Goal: Information Seeking & Learning: Learn about a topic

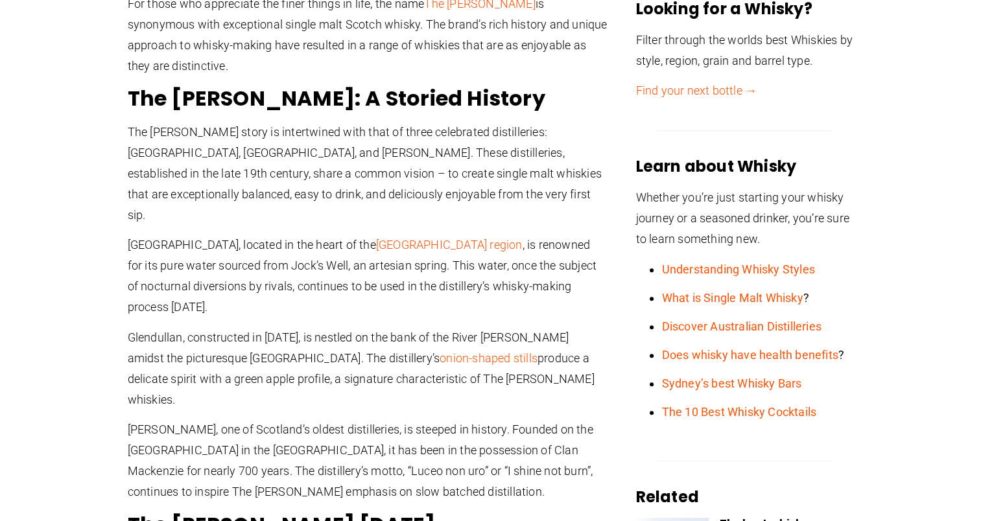
scroll to position [389, 0]
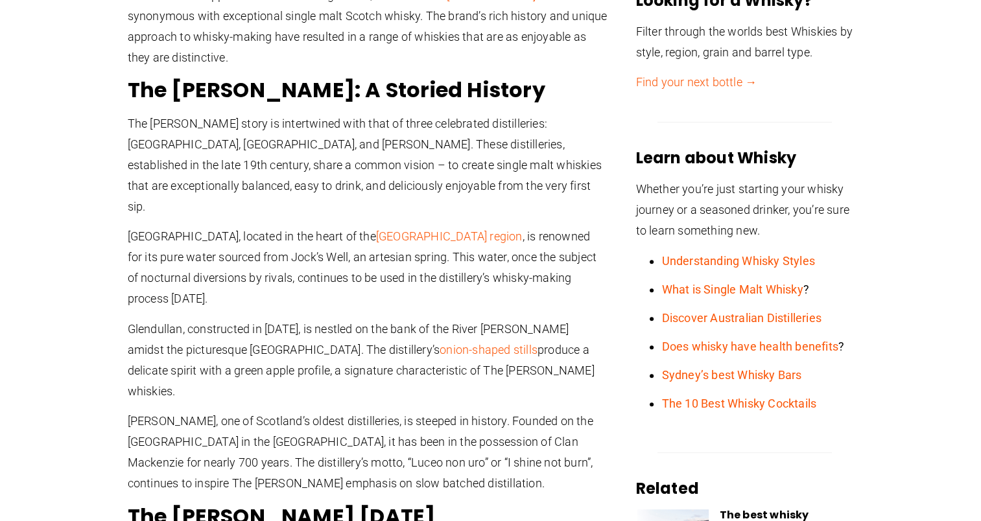
click at [329, 150] on p "The [PERSON_NAME] story is intertwined with that of three celebrated distilleri…" at bounding box center [368, 165] width 480 height 104
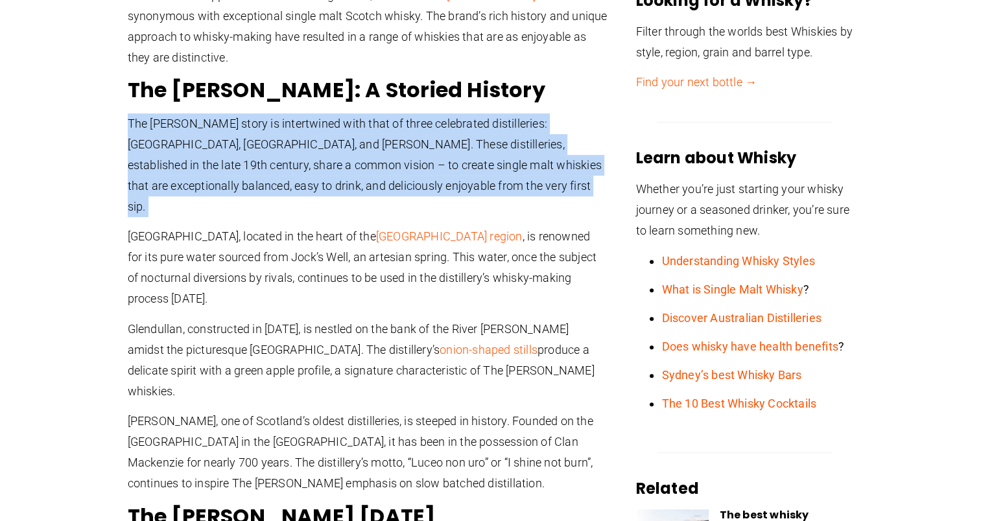
click at [329, 150] on p "The [PERSON_NAME] story is intertwined with that of three celebrated distilleri…" at bounding box center [368, 165] width 480 height 104
drag, startPoint x: 329, startPoint y: 150, endPoint x: 250, endPoint y: 193, distance: 90.8
click at [250, 193] on p "The [PERSON_NAME] story is intertwined with that of three celebrated distilleri…" at bounding box center [368, 165] width 480 height 104
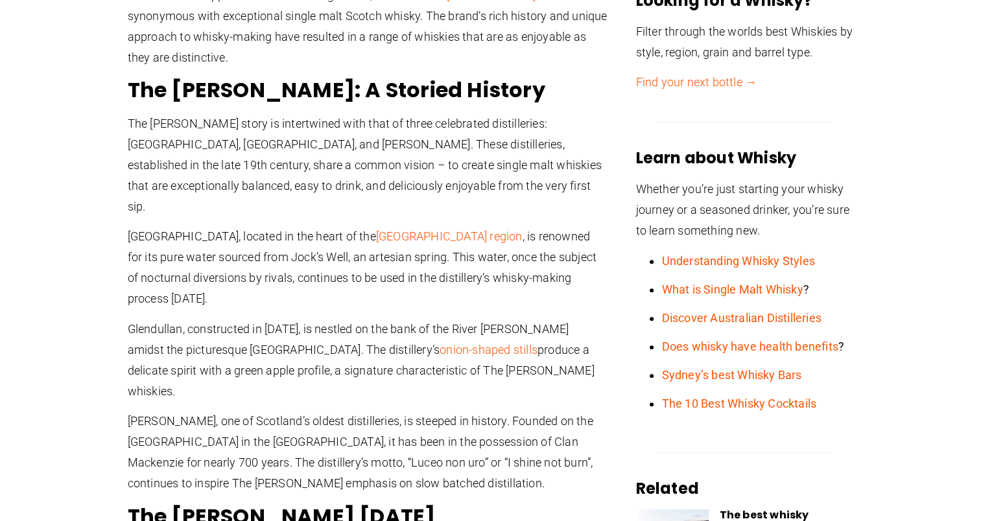
click at [243, 226] on p "[GEOGRAPHIC_DATA], located in the heart of the [GEOGRAPHIC_DATA] region , is re…" at bounding box center [368, 267] width 480 height 83
click at [241, 226] on p "[GEOGRAPHIC_DATA], located in the heart of the [GEOGRAPHIC_DATA] region , is re…" at bounding box center [368, 267] width 480 height 83
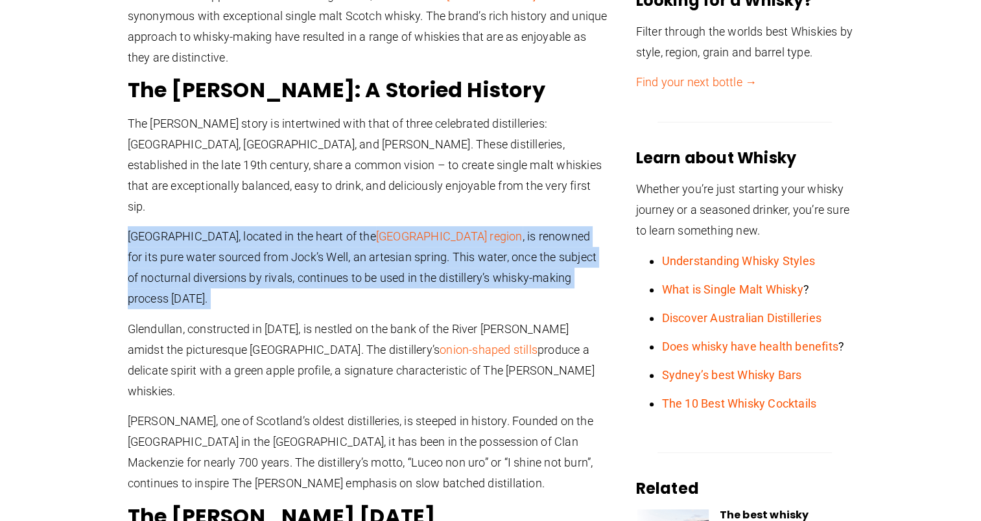
click at [241, 226] on p "[GEOGRAPHIC_DATA], located in the heart of the [GEOGRAPHIC_DATA] region , is re…" at bounding box center [368, 267] width 480 height 83
drag, startPoint x: 241, startPoint y: 221, endPoint x: 288, endPoint y: 233, distance: 48.3
click at [278, 233] on p "[GEOGRAPHIC_DATA], located in the heart of the [GEOGRAPHIC_DATA] region , is re…" at bounding box center [368, 267] width 480 height 83
click at [377, 249] on p "[GEOGRAPHIC_DATA], located in the heart of the [GEOGRAPHIC_DATA] region , is re…" at bounding box center [368, 267] width 480 height 83
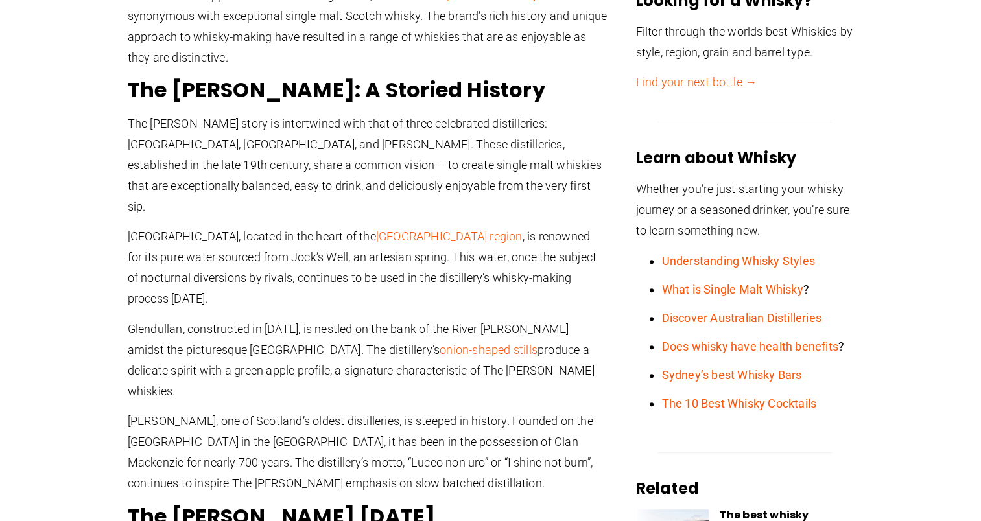
click at [246, 319] on p "Glendullan, constructed in [DATE], is nestled on the bank of the River [PERSON_…" at bounding box center [368, 360] width 480 height 83
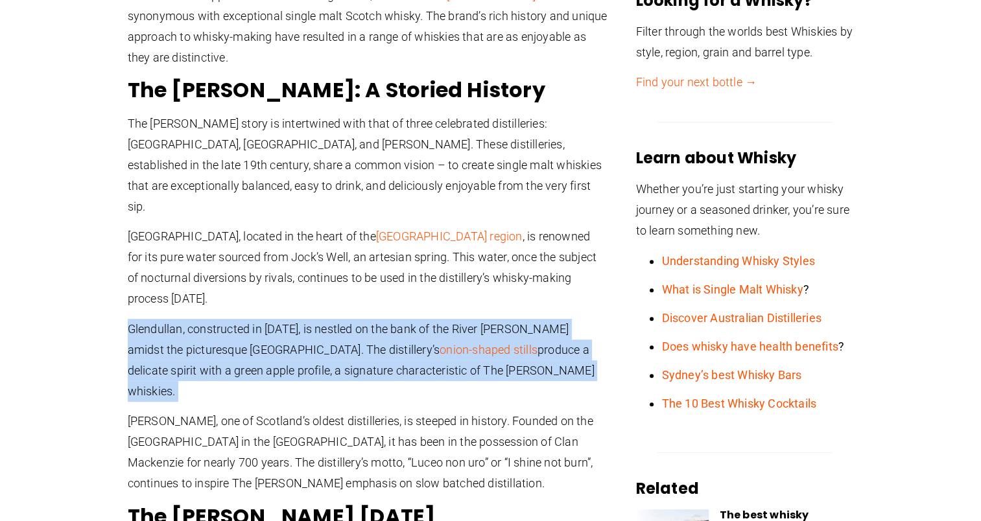
click at [246, 319] on p "Glendullan, constructed in [DATE], is nestled on the bank of the River [PERSON_…" at bounding box center [368, 360] width 480 height 83
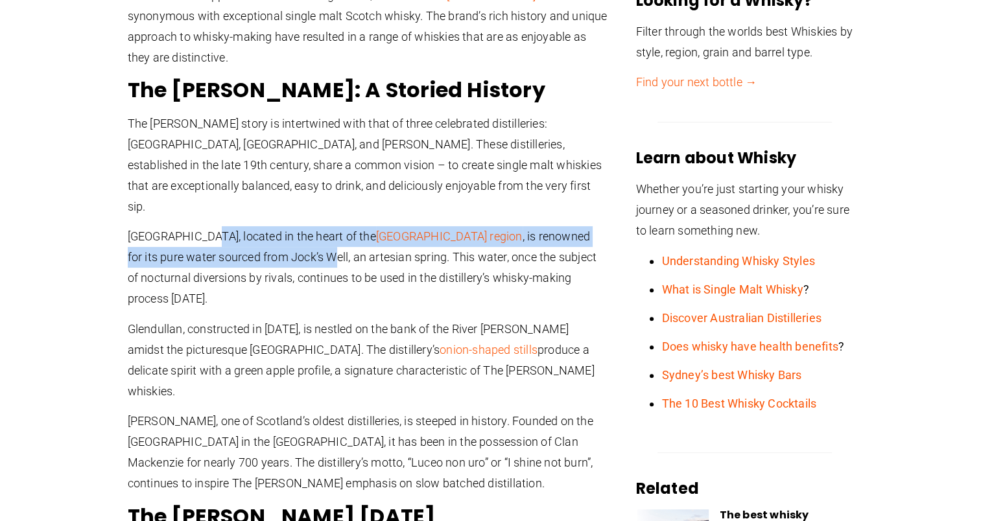
drag, startPoint x: 246, startPoint y: 297, endPoint x: 204, endPoint y: 227, distance: 81.7
click at [204, 227] on p "[GEOGRAPHIC_DATA], located in the heart of the [GEOGRAPHIC_DATA] region , is re…" at bounding box center [368, 267] width 480 height 83
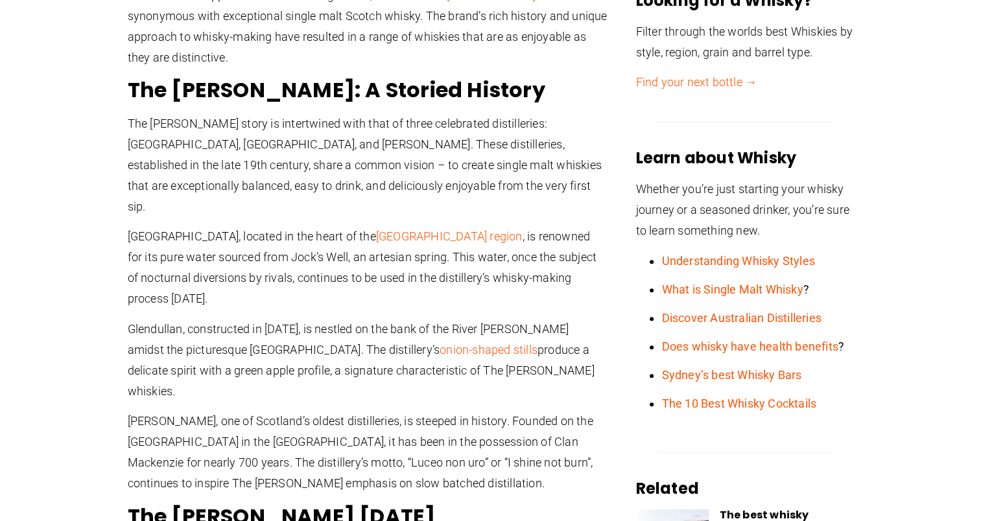
drag, startPoint x: 204, startPoint y: 227, endPoint x: 267, endPoint y: 253, distance: 68.0
click at [267, 253] on p "[GEOGRAPHIC_DATA], located in the heart of the [GEOGRAPHIC_DATA] region , is re…" at bounding box center [368, 267] width 480 height 83
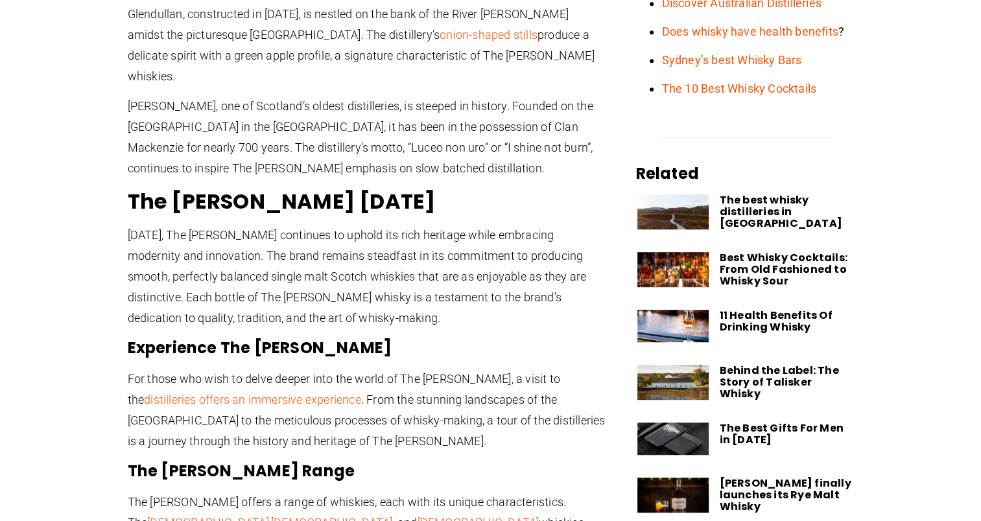
scroll to position [713, 0]
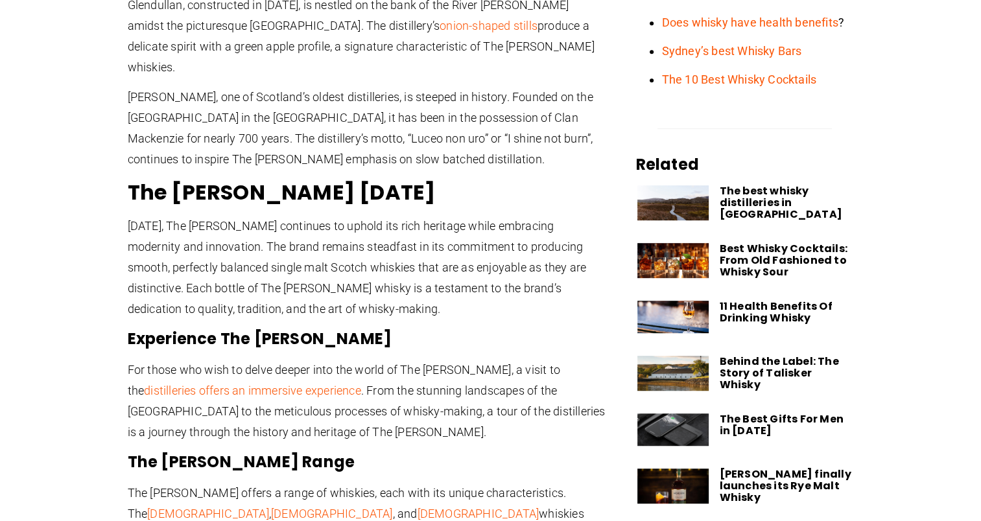
click at [259, 216] on p "[DATE], The [PERSON_NAME] continues to uphold its rich heritage while embracing…" at bounding box center [368, 268] width 480 height 104
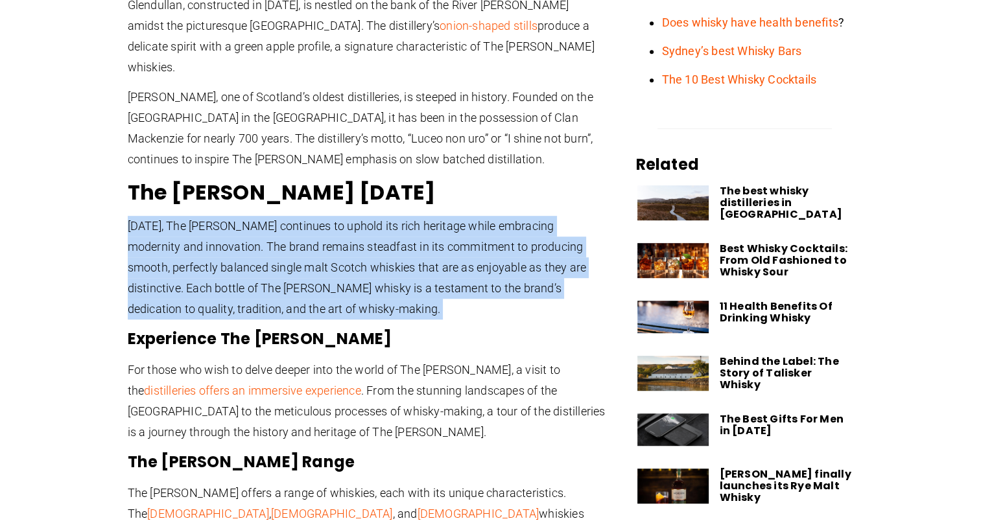
click at [259, 216] on p "[DATE], The [PERSON_NAME] continues to uphold its rich heritage while embracing…" at bounding box center [368, 268] width 480 height 104
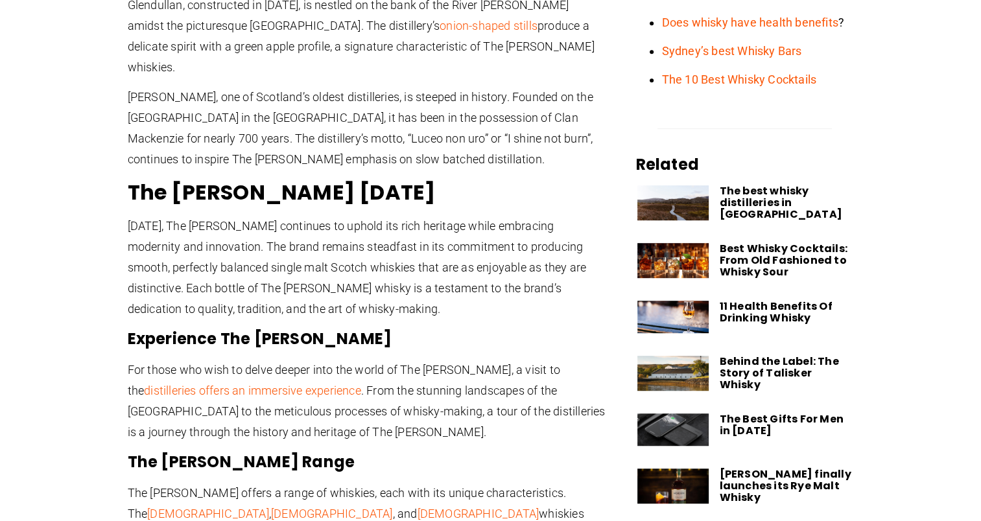
drag, startPoint x: 259, startPoint y: 165, endPoint x: 350, endPoint y: 263, distance: 133.5
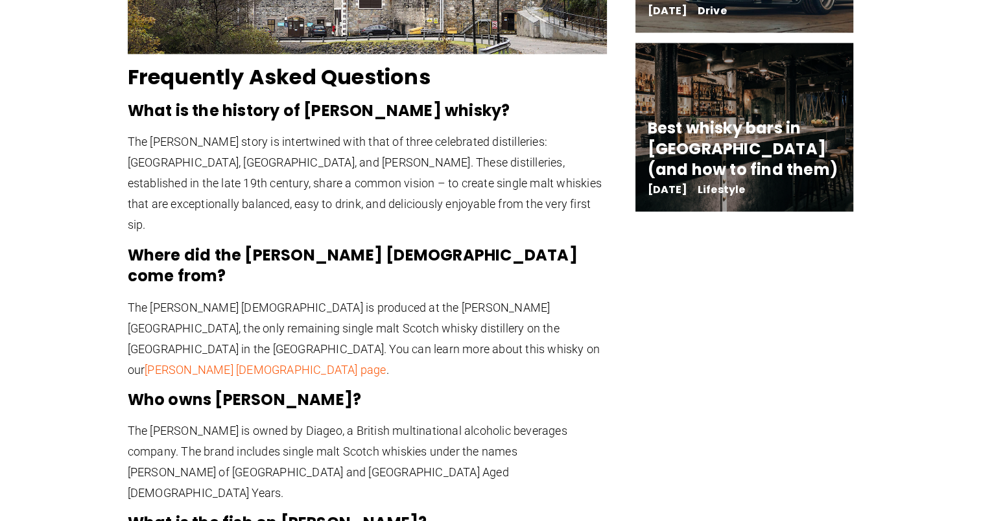
scroll to position [2399, 0]
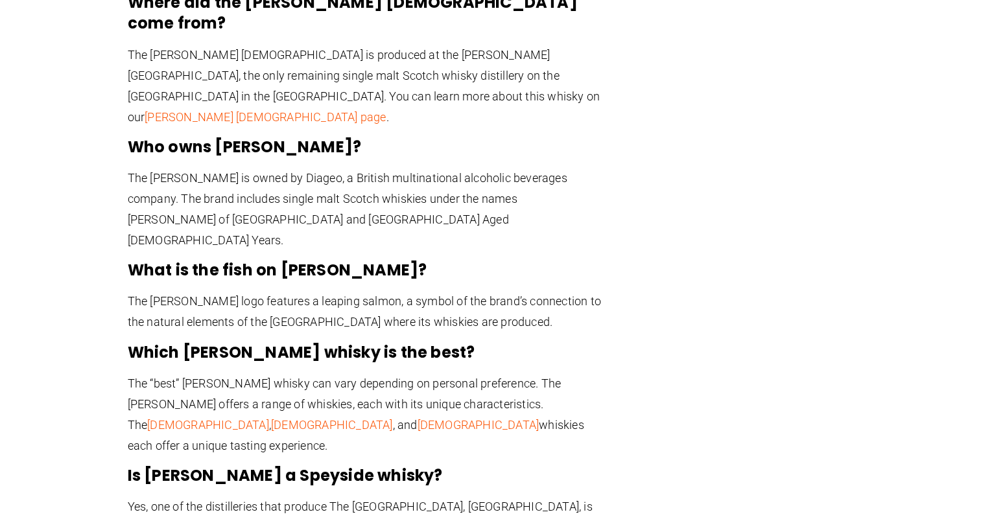
click at [318, 496] on p "Yes, one of the distilleries that produce The [GEOGRAPHIC_DATA], [GEOGRAPHIC_DA…" at bounding box center [368, 527] width 480 height 62
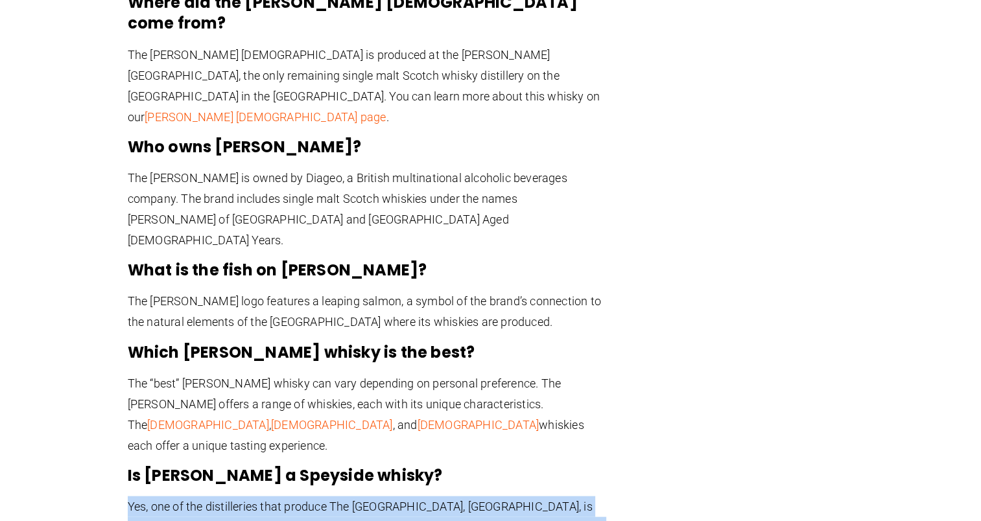
click at [318, 496] on p "Yes, one of the distilleries that produce The [GEOGRAPHIC_DATA], [GEOGRAPHIC_DA…" at bounding box center [368, 527] width 480 height 62
drag, startPoint x: 318, startPoint y: 341, endPoint x: 268, endPoint y: 327, distance: 52.4
click at [268, 496] on p "Yes, one of the distilleries that produce The [GEOGRAPHIC_DATA], [GEOGRAPHIC_DA…" at bounding box center [368, 527] width 480 height 62
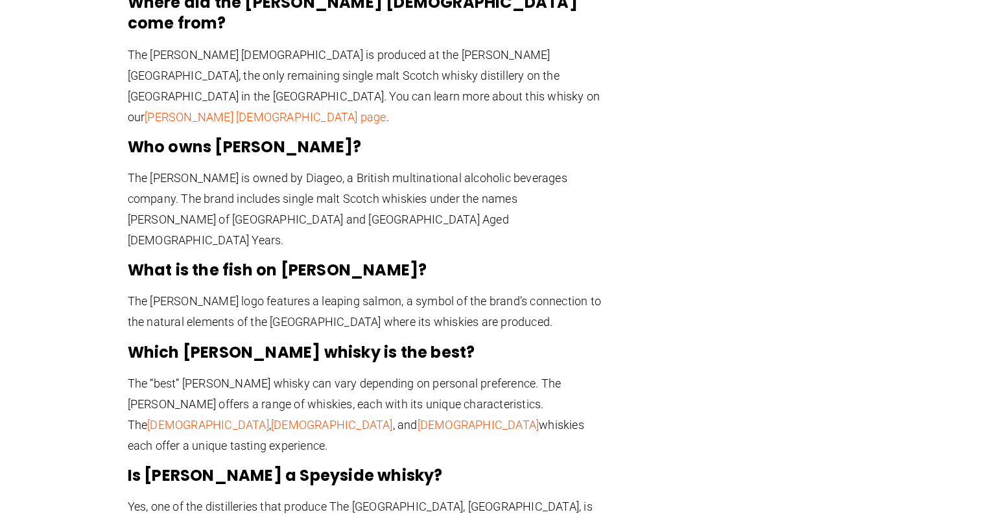
click at [555, 373] on p "The “best” [PERSON_NAME] whisky can vary depending on personal preference. The …" at bounding box center [368, 414] width 480 height 83
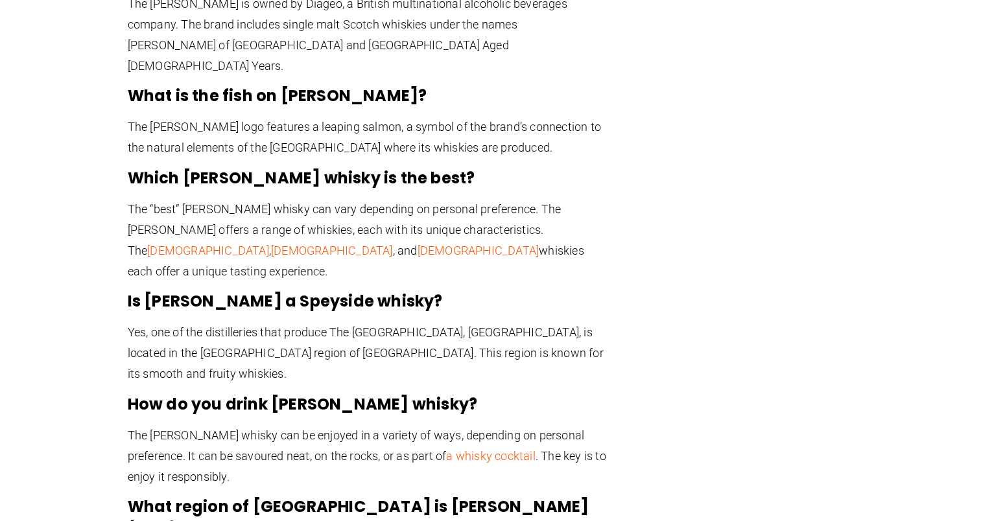
scroll to position [2594, 0]
